Goal: Task Accomplishment & Management: Use online tool/utility

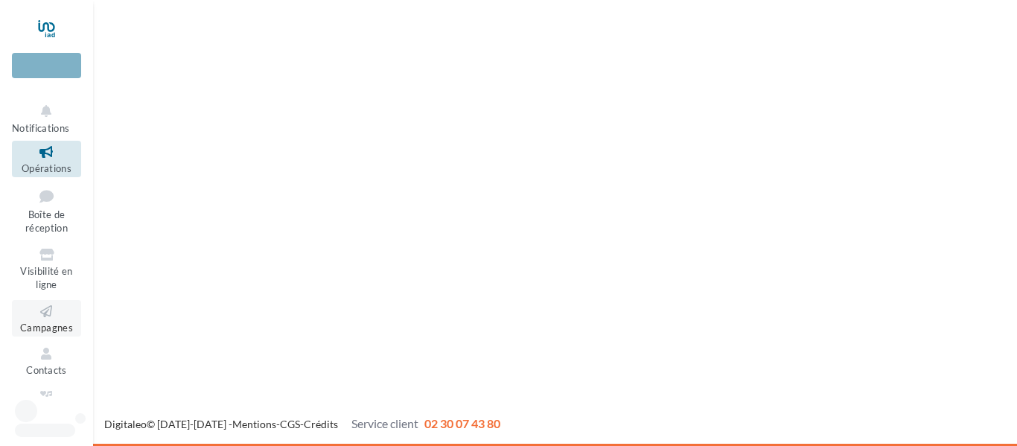
click at [36, 320] on link "Campagnes" at bounding box center [46, 318] width 69 height 36
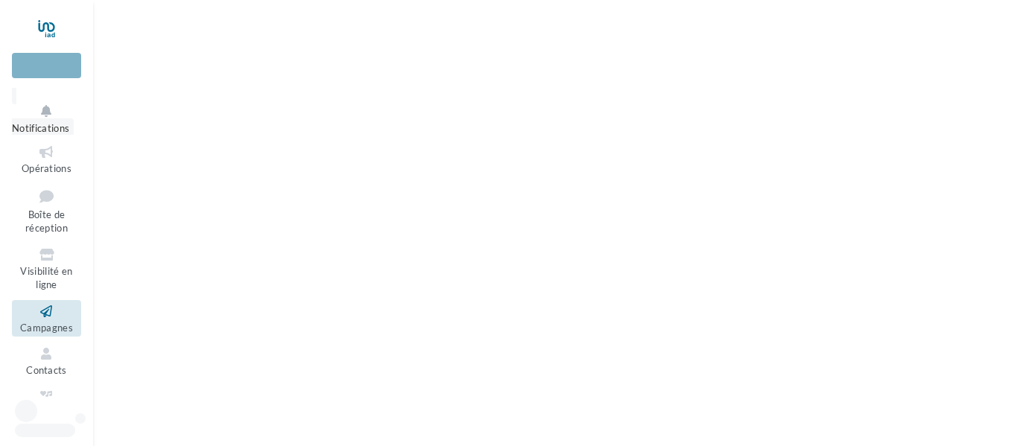
click at [56, 115] on icon at bounding box center [46, 111] width 69 height 17
click at [35, 120] on account-notifications-button "Notifications" at bounding box center [46, 111] width 69 height 50
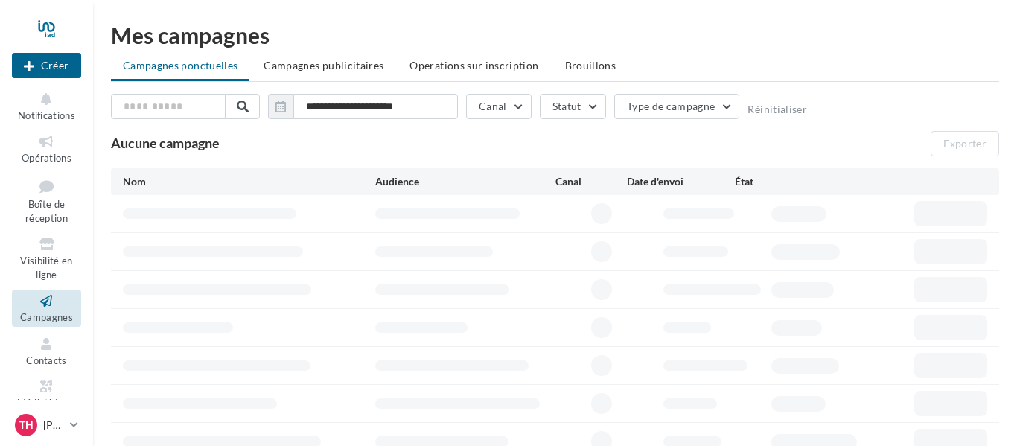
click at [890, 12] on div "**********" at bounding box center [555, 302] width 924 height 605
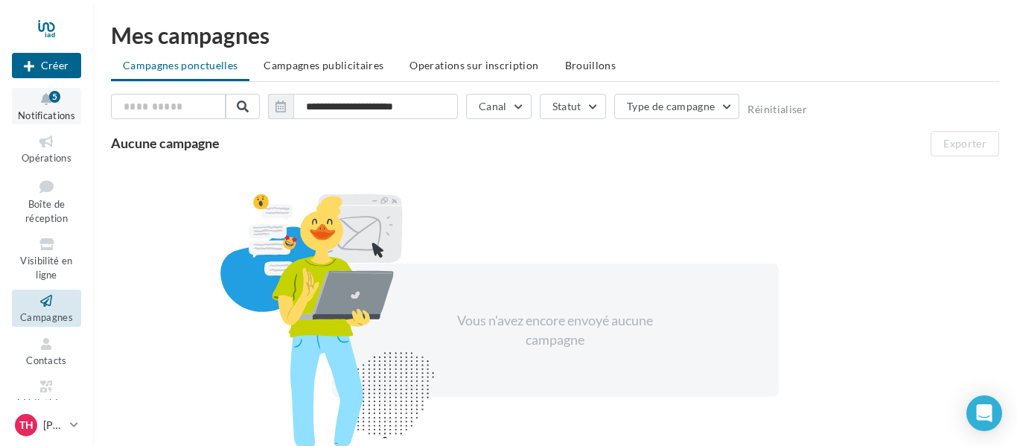
click at [29, 106] on icon at bounding box center [46, 99] width 60 height 17
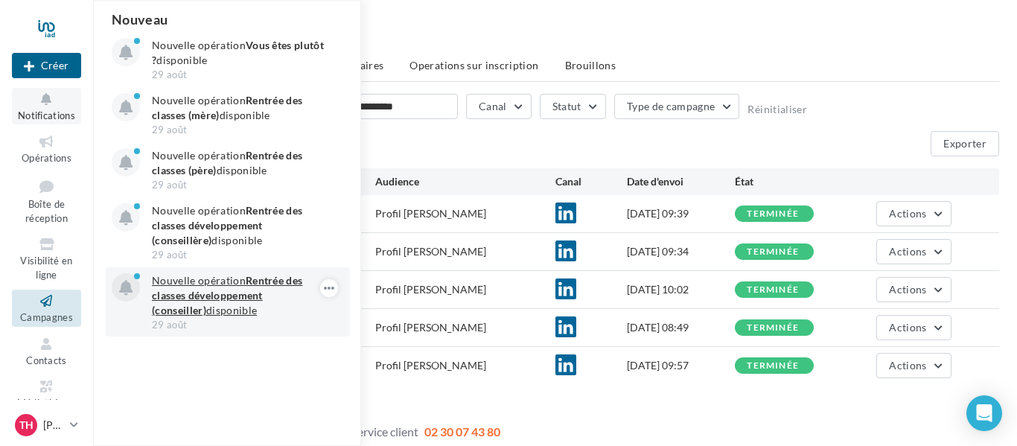
click at [217, 290] on strong "Rentrée des classes développement (conseiller)" at bounding box center [227, 295] width 150 height 42
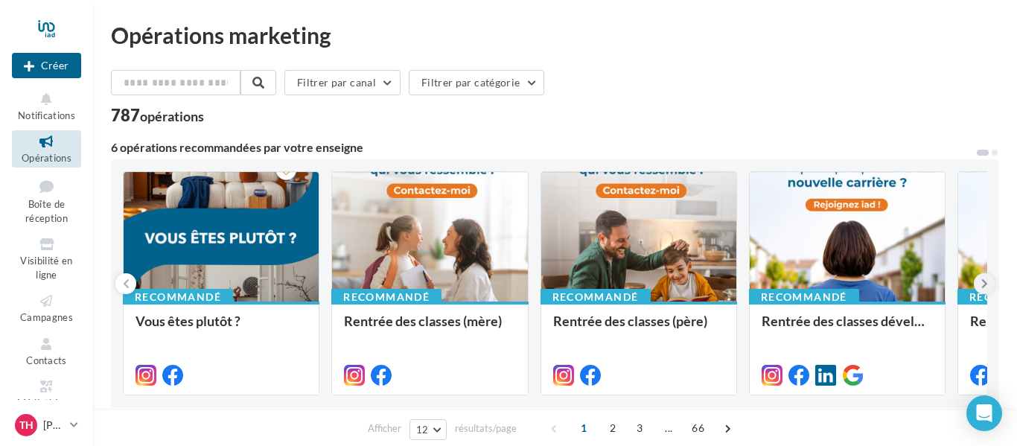
click at [987, 281] on icon at bounding box center [984, 283] width 7 height 15
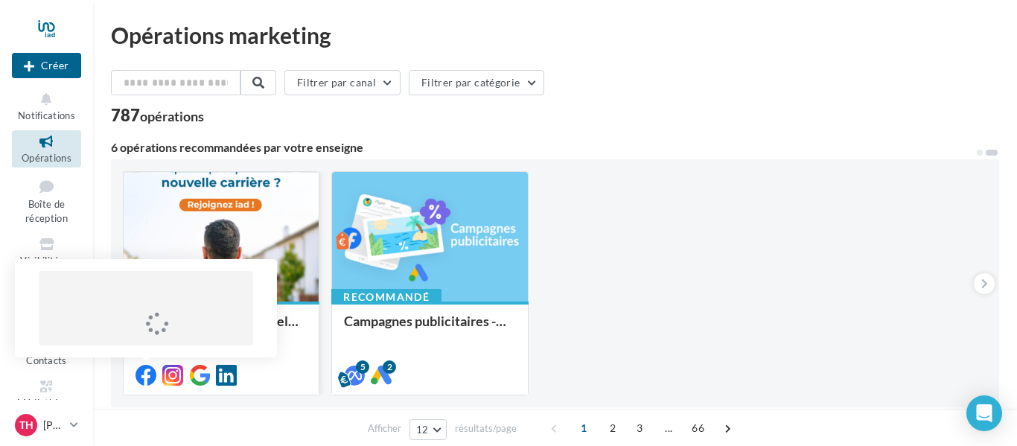
click at [147, 372] on icon at bounding box center [145, 375] width 21 height 21
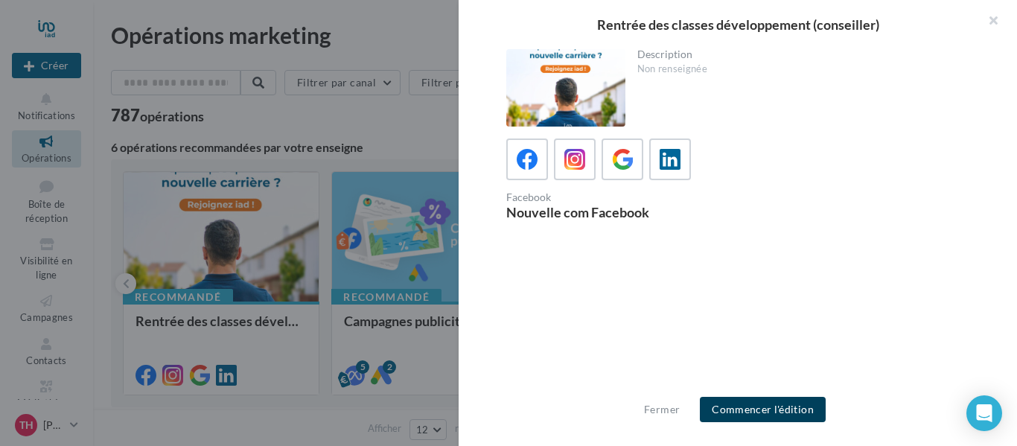
click at [777, 410] on button "Commencer l'édition" at bounding box center [763, 409] width 126 height 25
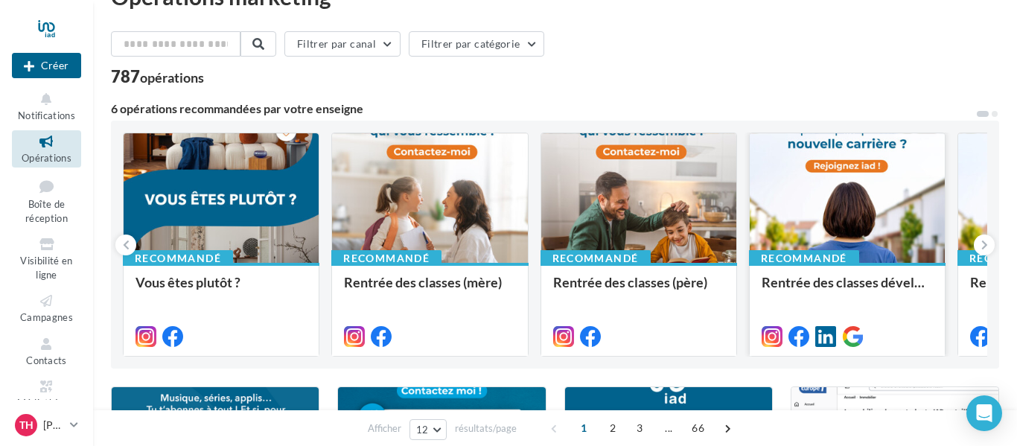
scroll to position [24, 0]
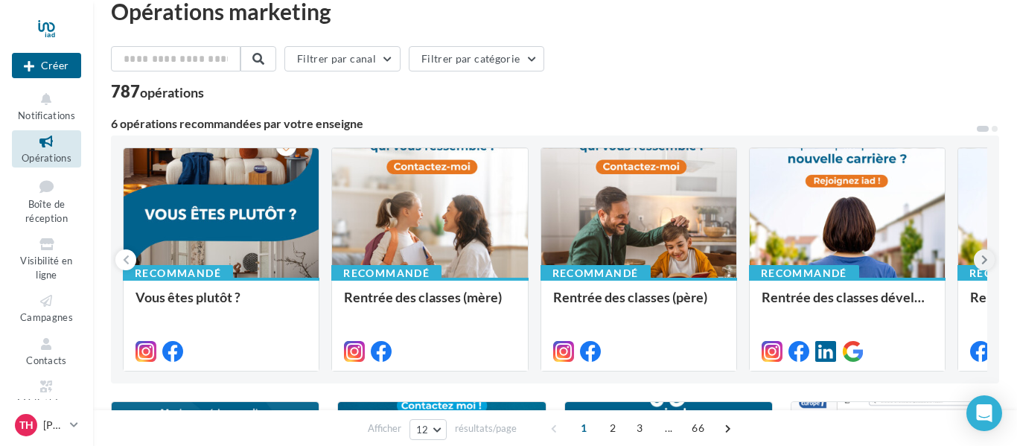
click at [977, 265] on button at bounding box center [984, 259] width 21 height 21
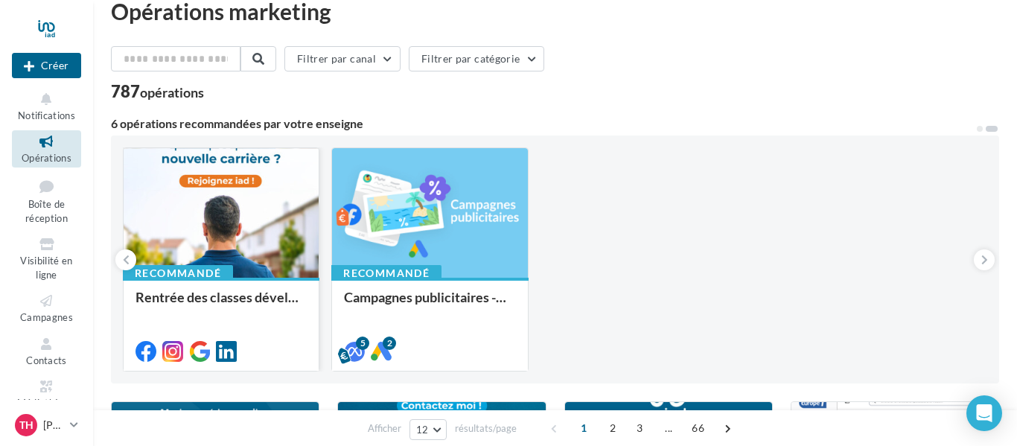
click at [246, 203] on div at bounding box center [221, 213] width 195 height 131
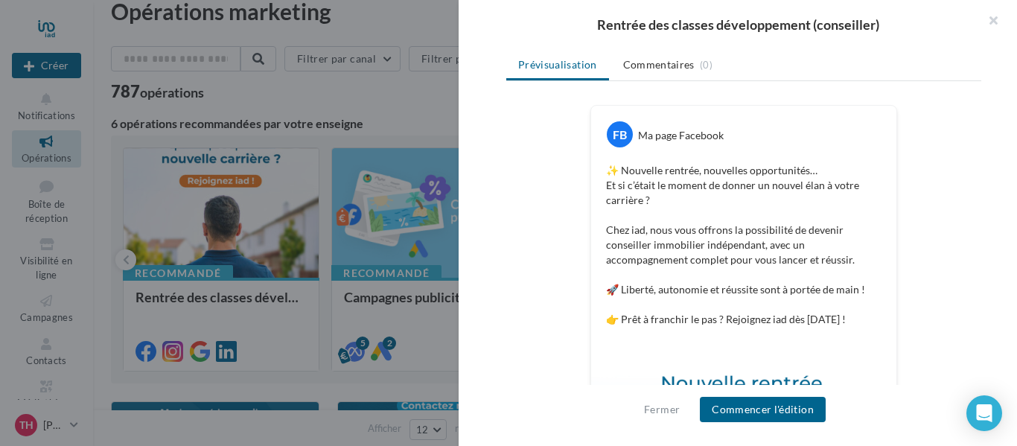
scroll to position [207, 0]
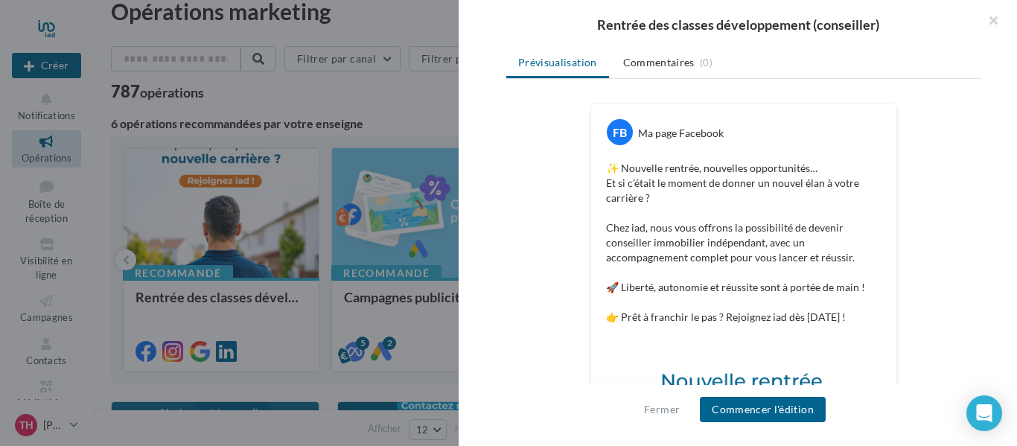
drag, startPoint x: 606, startPoint y: 169, endPoint x: 864, endPoint y: 319, distance: 298.3
click at [864, 319] on p "✨ Nouvelle rentrée, nouvelles opportunités… Et si c’était le moment de donner u…" at bounding box center [743, 243] width 275 height 164
copy p "✨ Nouvelle rentrée, nouvelles opportunités… Et si c’était le moment de donner u…"
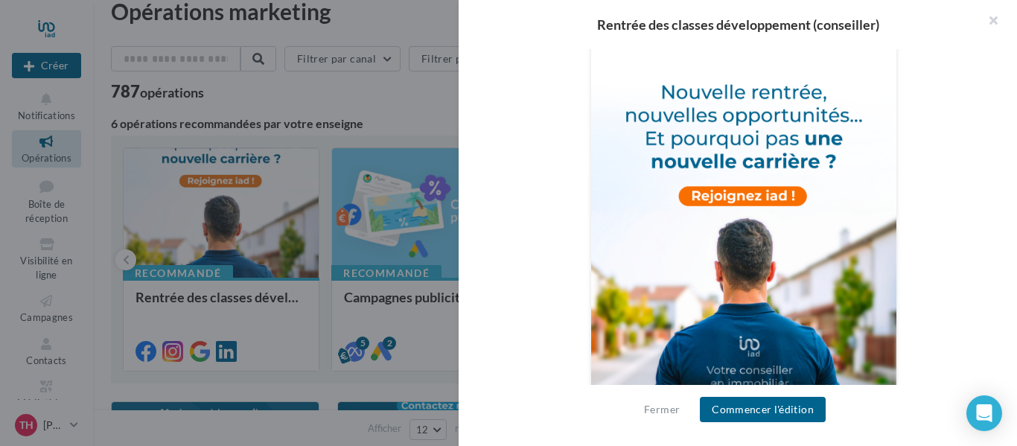
scroll to position [500, 0]
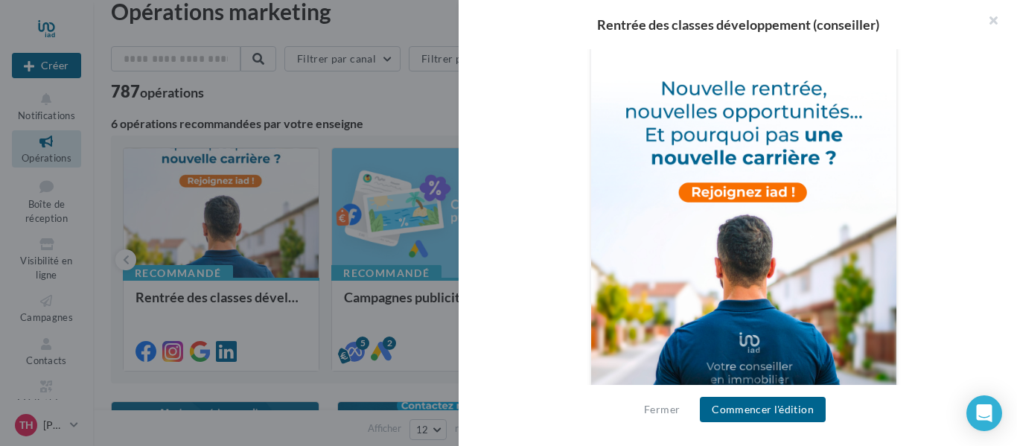
click at [343, 24] on div at bounding box center [508, 223] width 1017 height 446
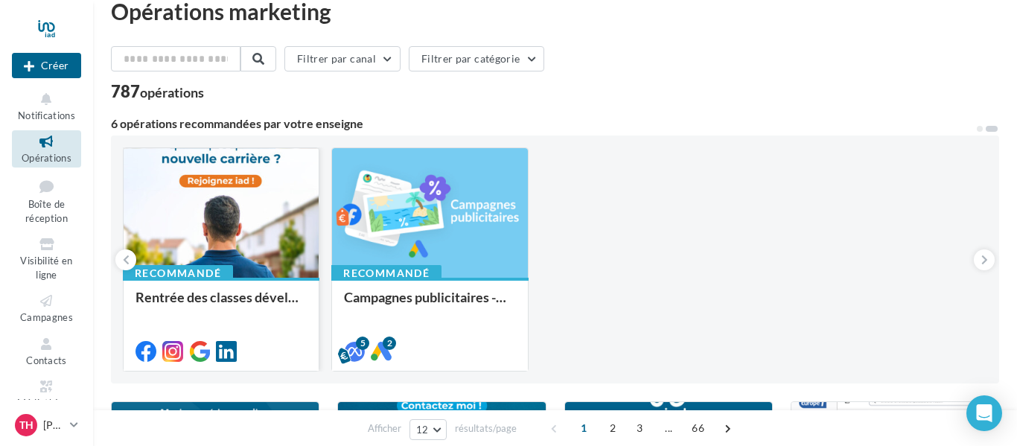
click at [248, 205] on div at bounding box center [221, 213] width 195 height 131
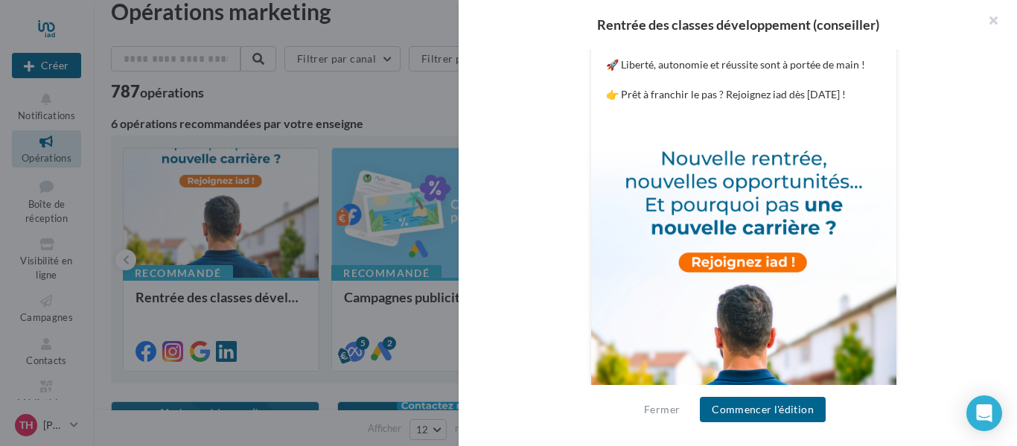
scroll to position [557, 0]
